Goal: Task Accomplishment & Management: Use online tool/utility

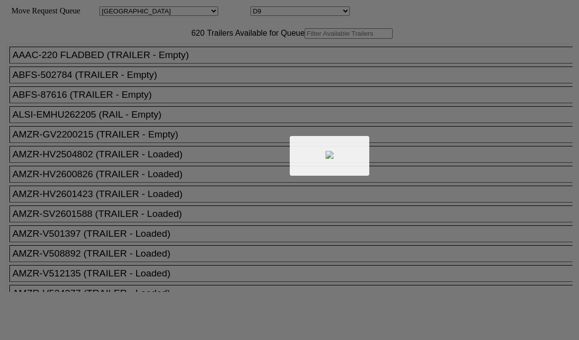
select select "161"
select select "4925"
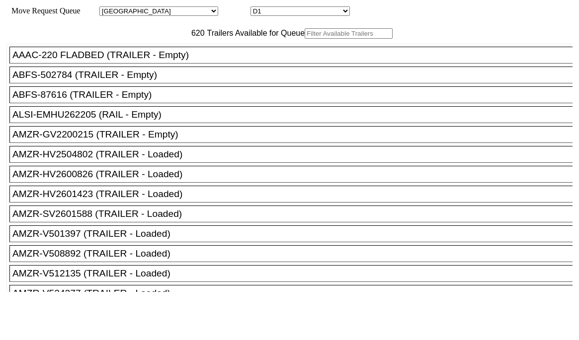
click at [305, 39] on input "text" at bounding box center [349, 33] width 88 height 10
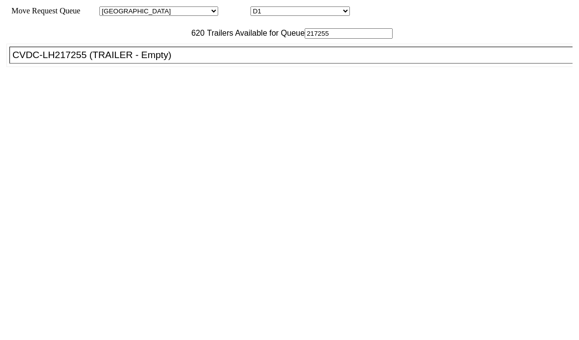
type input "217255"
click at [165, 61] on div "CVDC-LH217255 (TRAILER - Empty)" at bounding box center [295, 55] width 566 height 11
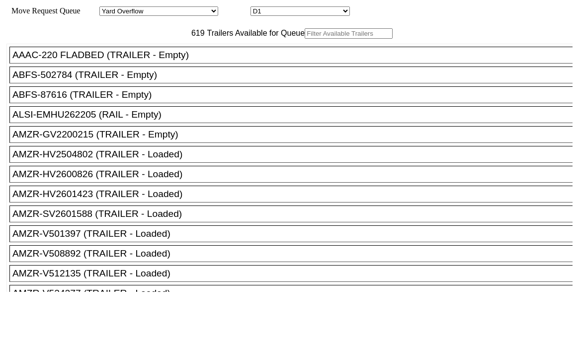
click at [305, 39] on input "text" at bounding box center [349, 33] width 88 height 10
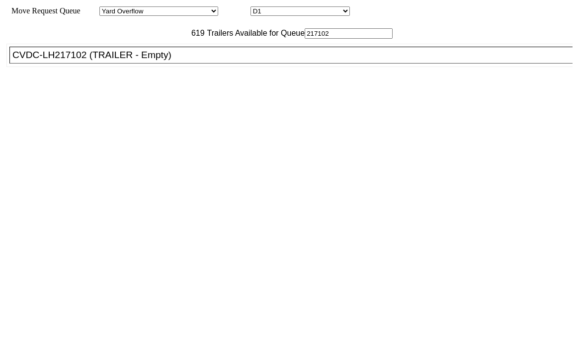
type input "217102"
click at [180, 64] on li "CVDC-LH217102 (TRAILER - Empty)" at bounding box center [295, 55] width 572 height 17
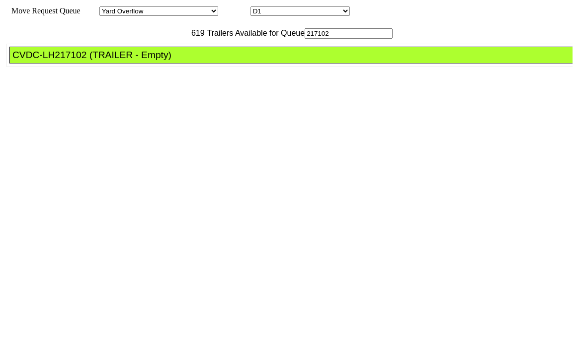
drag, startPoint x: 267, startPoint y: 133, endPoint x: 295, endPoint y: 144, distance: 29.3
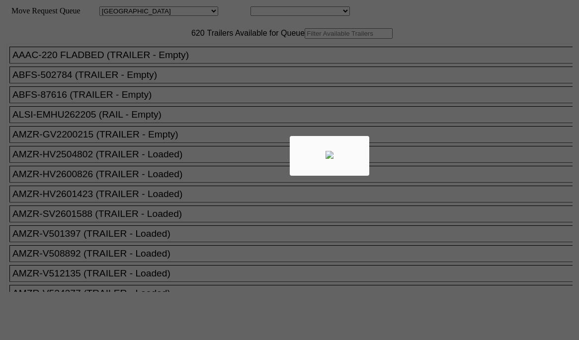
select select "161"
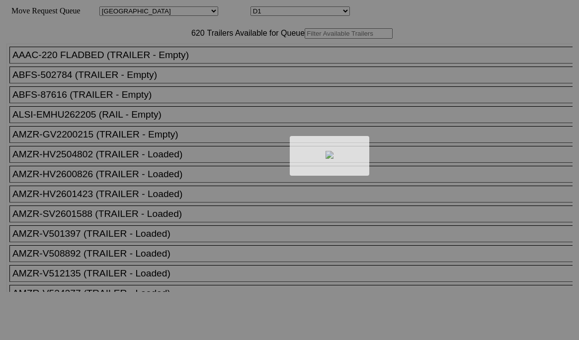
click at [164, 54] on div at bounding box center [289, 170] width 579 height 340
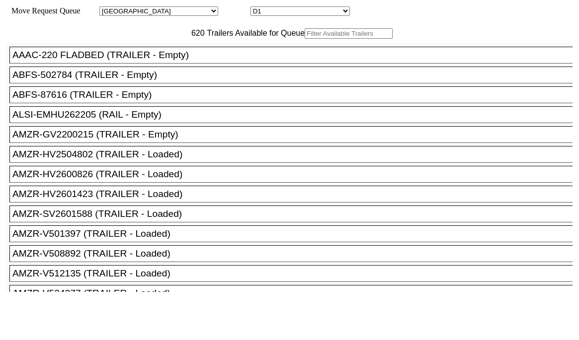
click at [305, 39] on input "text" at bounding box center [349, 33] width 88 height 10
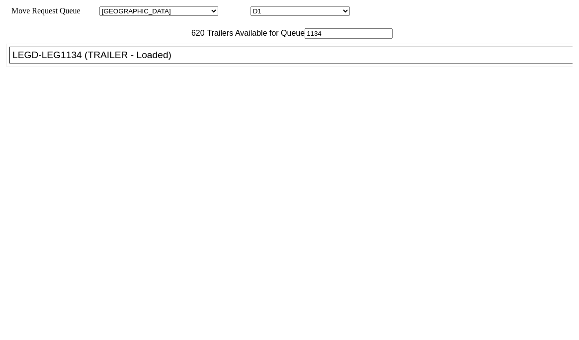
drag, startPoint x: 157, startPoint y: 56, endPoint x: 133, endPoint y: 61, distance: 24.8
click at [133, 39] on div "620 Trailers Available for Queue 1134" at bounding box center [289, 33] width 566 height 10
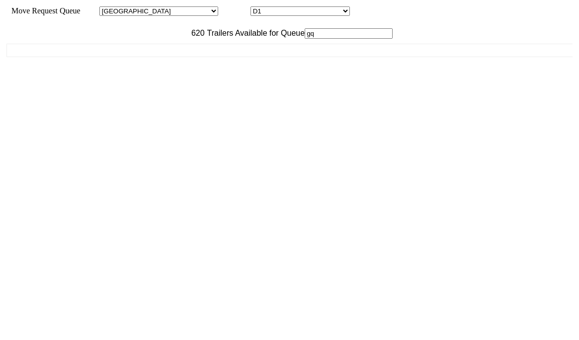
type input "g"
